Goal: Find specific page/section: Find specific page/section

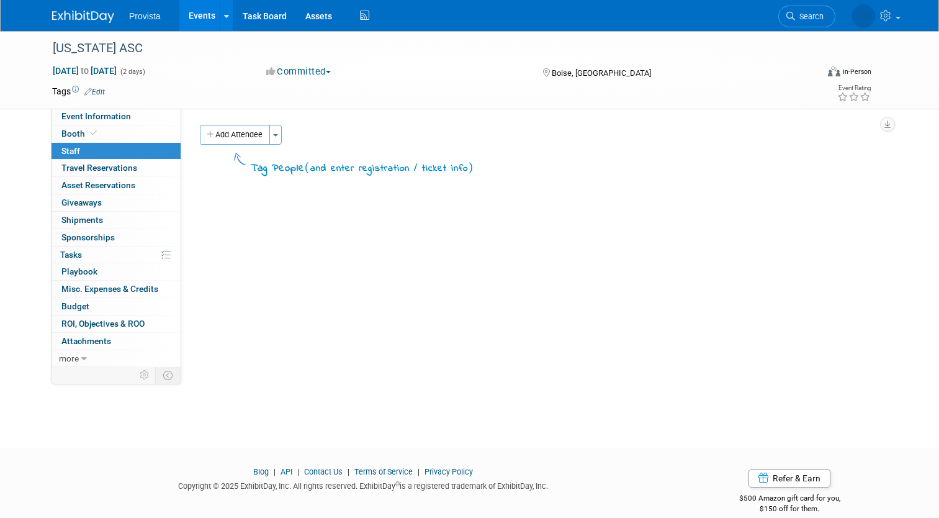
click at [179, 16] on link "Events" at bounding box center [201, 15] width 45 height 31
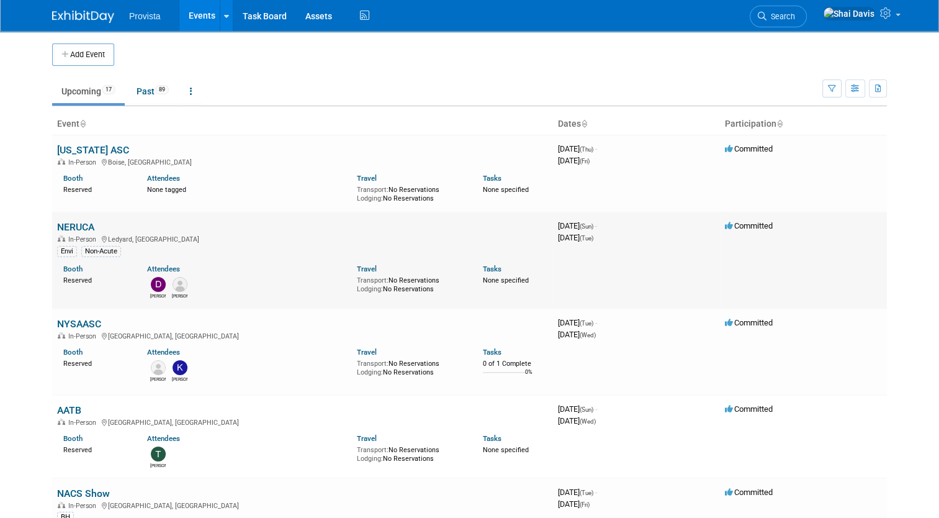
click at [76, 222] on link "NERUCA" at bounding box center [75, 227] width 37 height 12
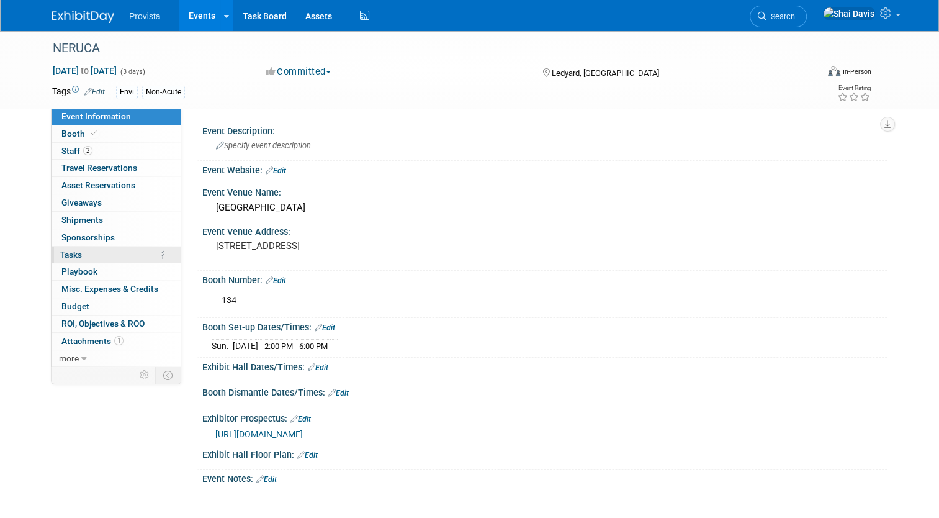
click at [71, 257] on span "Tasks 0%" at bounding box center [71, 255] width 22 height 10
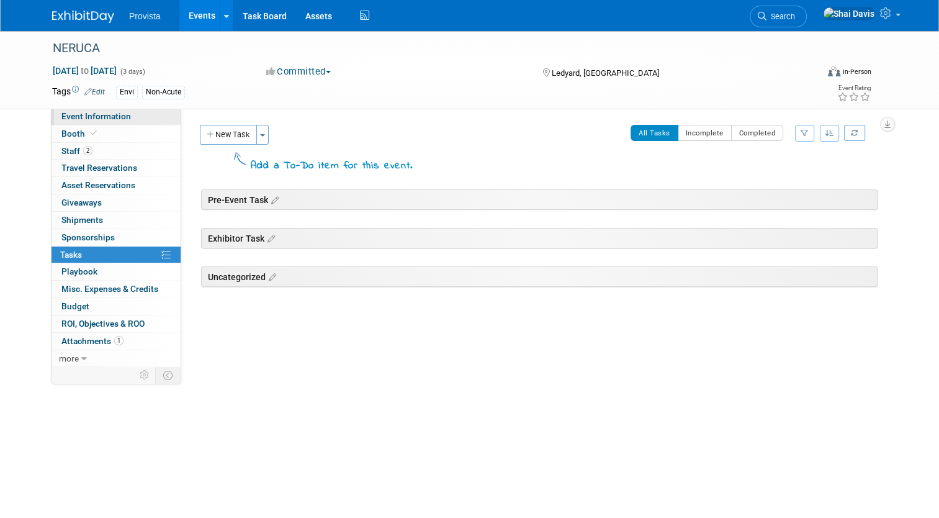
click at [79, 117] on span "Event Information" at bounding box center [96, 116] width 70 height 10
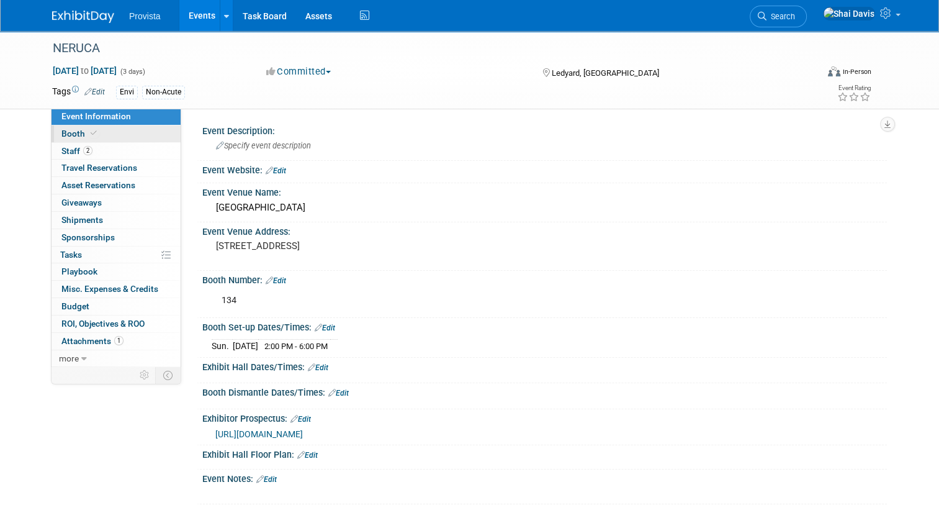
click at [66, 137] on span "Booth" at bounding box center [80, 134] width 38 height 10
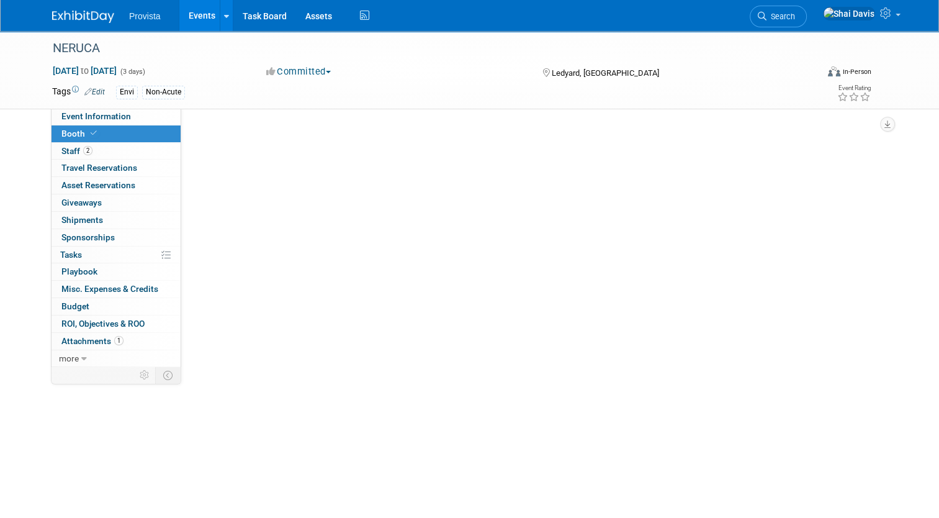
select select "No"
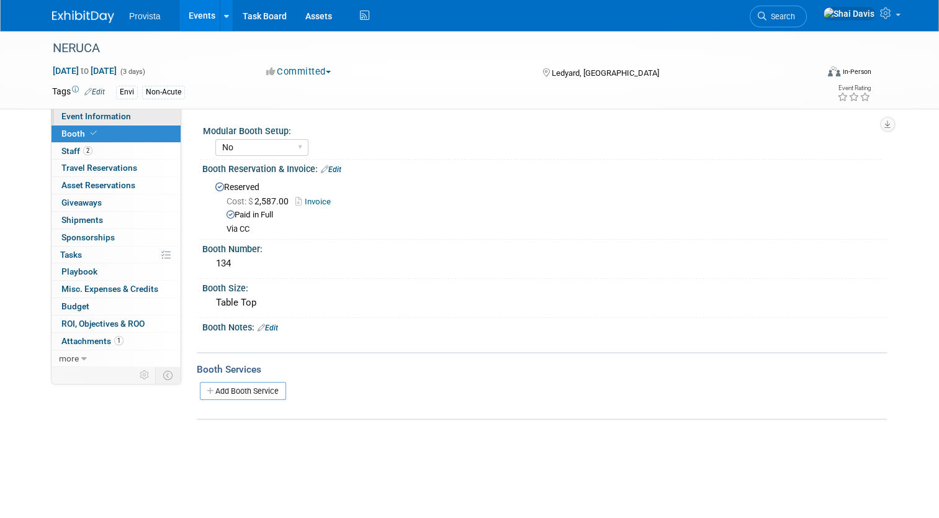
click at [84, 118] on span "Event Information" at bounding box center [96, 116] width 70 height 10
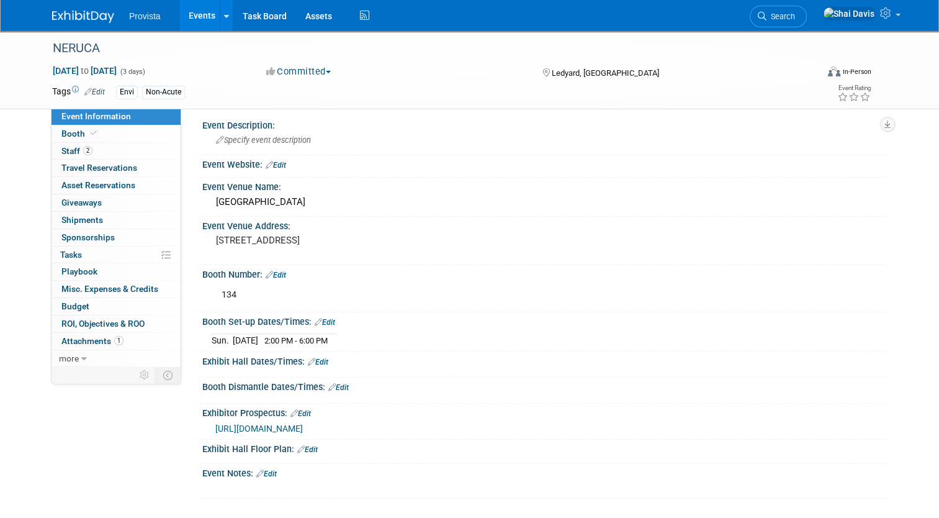
scroll to position [7, 0]
